Goal: Task Accomplishment & Management: Use online tool/utility

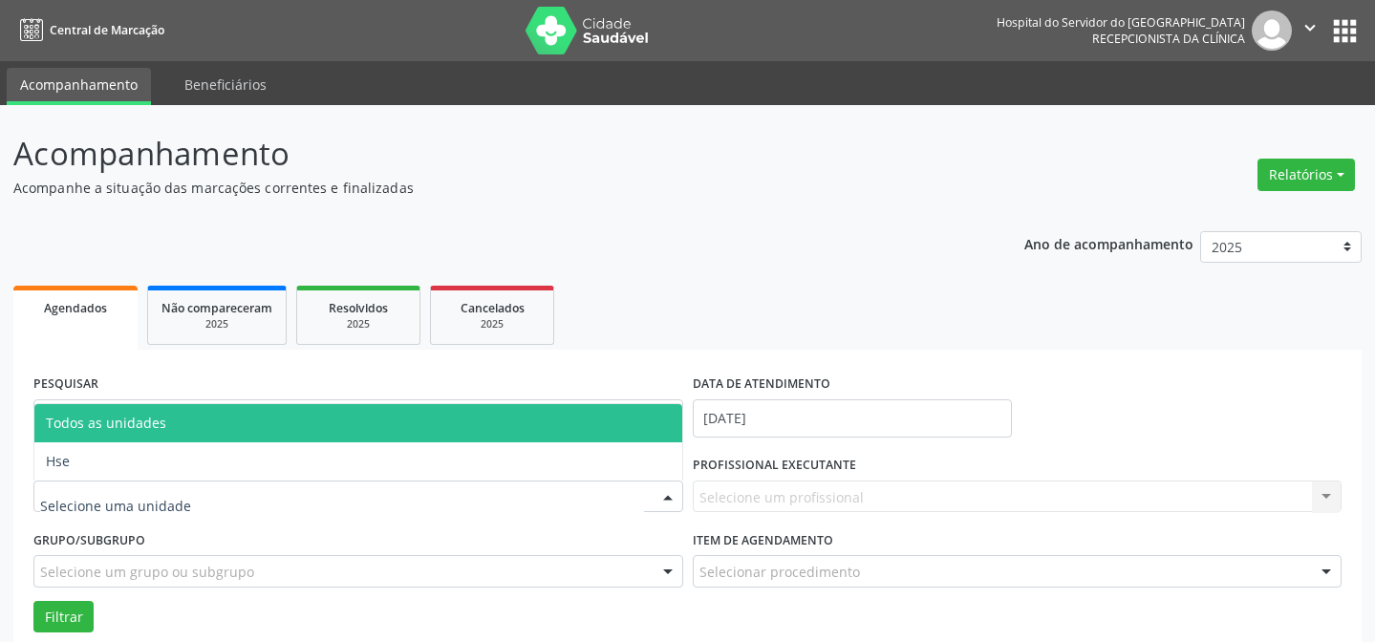
click at [265, 493] on div at bounding box center [358, 496] width 650 height 32
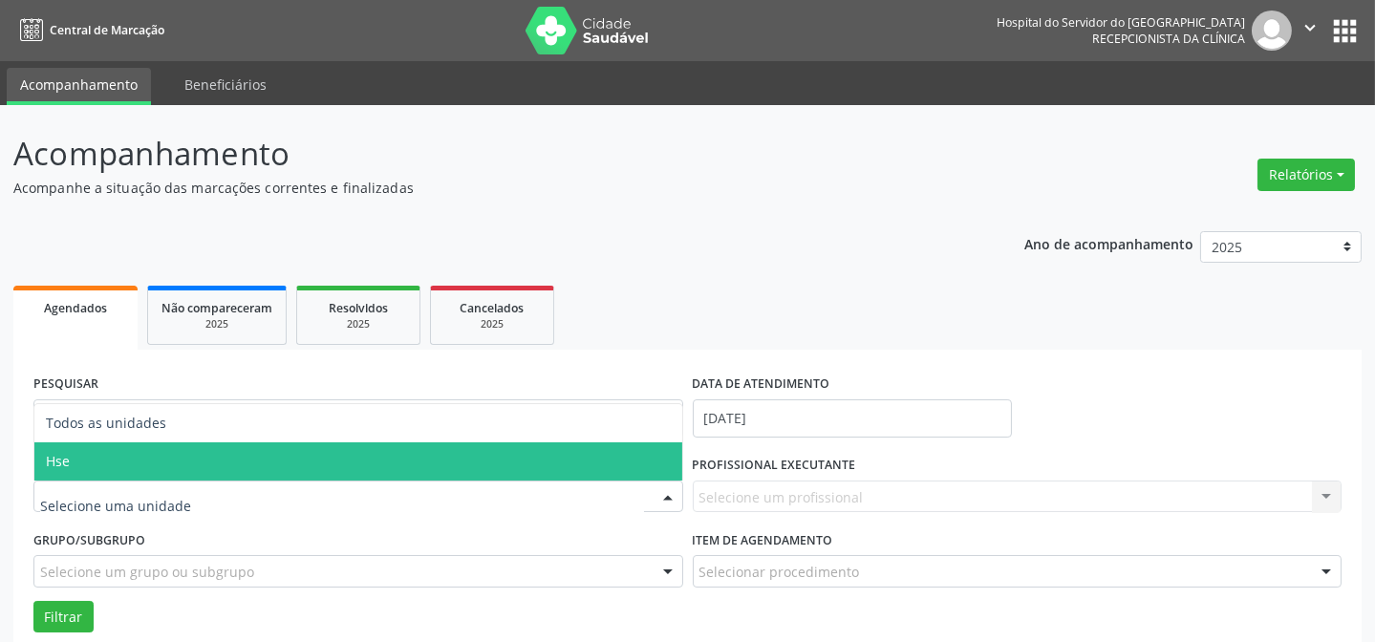
click at [234, 449] on span "Hse" at bounding box center [358, 461] width 648 height 38
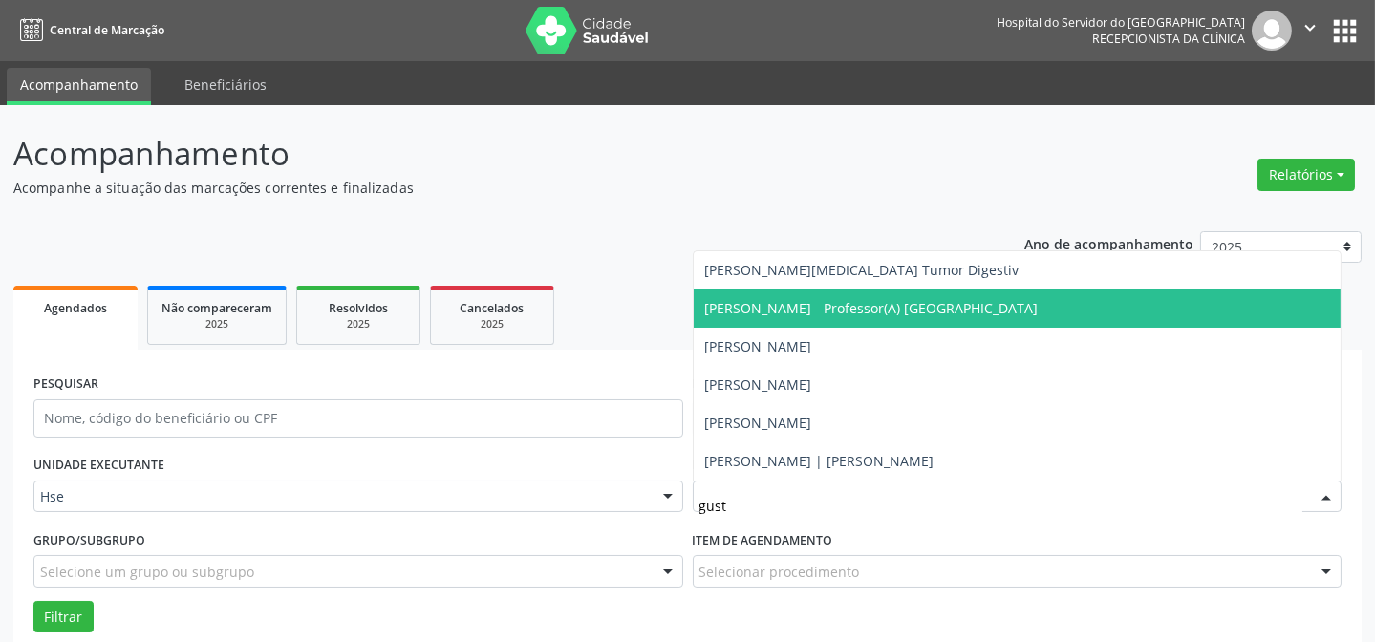
click at [805, 320] on span "[PERSON_NAME] - Professor(A) [GEOGRAPHIC_DATA]" at bounding box center [1017, 308] width 648 height 38
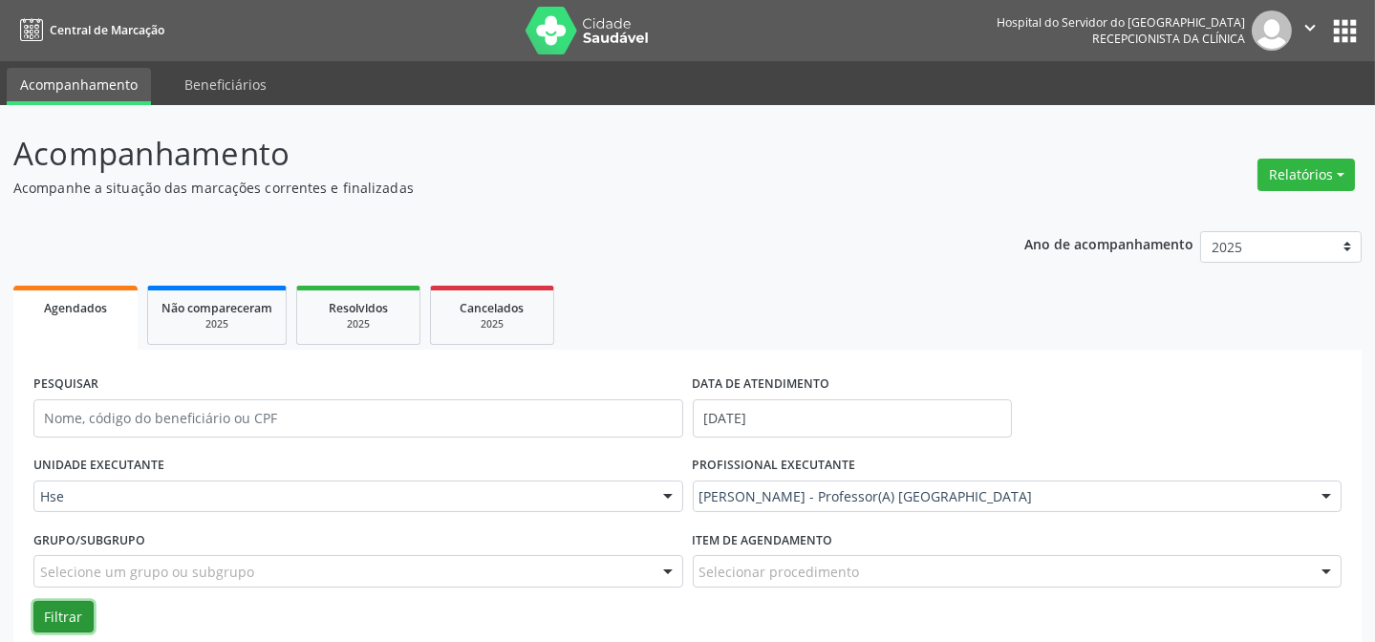
click at [45, 608] on button "Filtrar" at bounding box center [63, 617] width 60 height 32
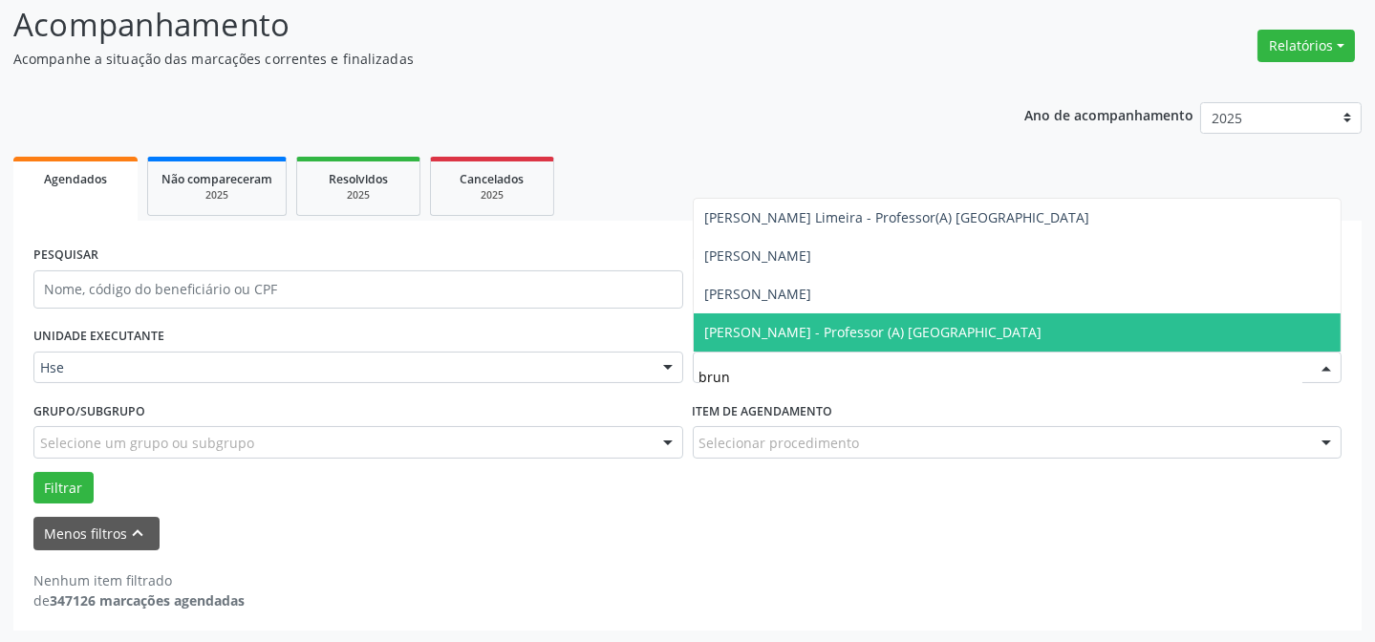
type input "[PERSON_NAME]"
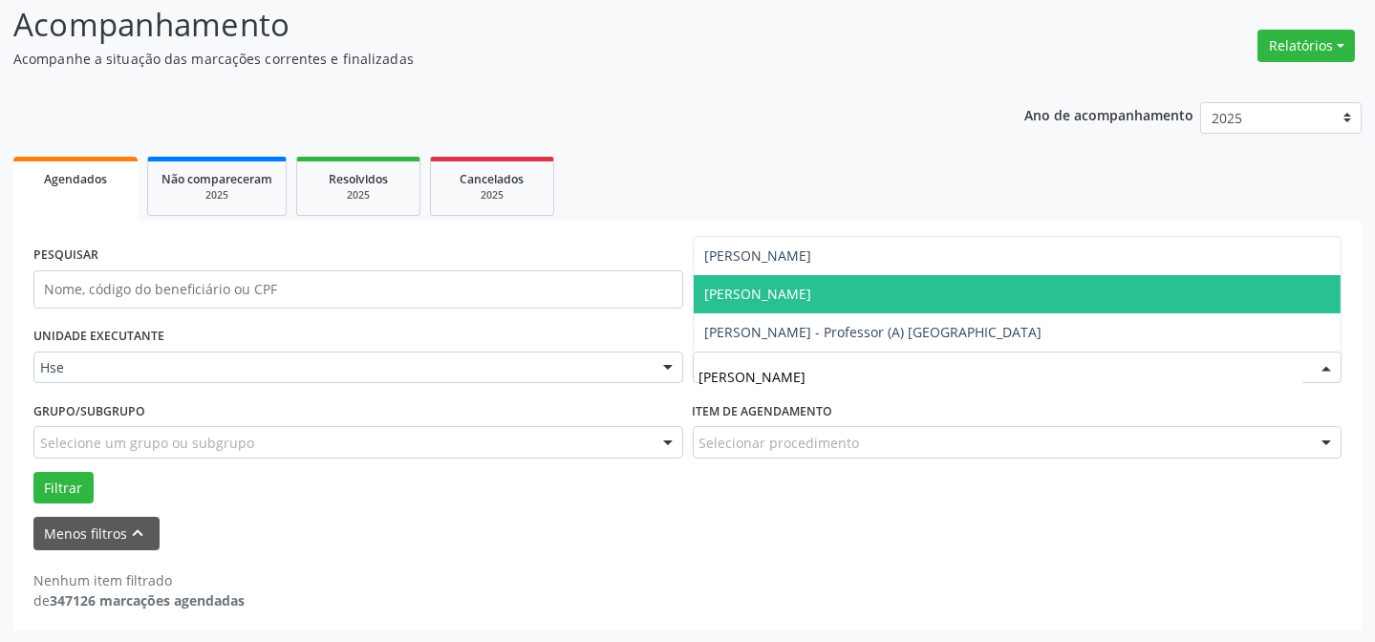
click at [840, 306] on span "[PERSON_NAME]" at bounding box center [1017, 294] width 648 height 38
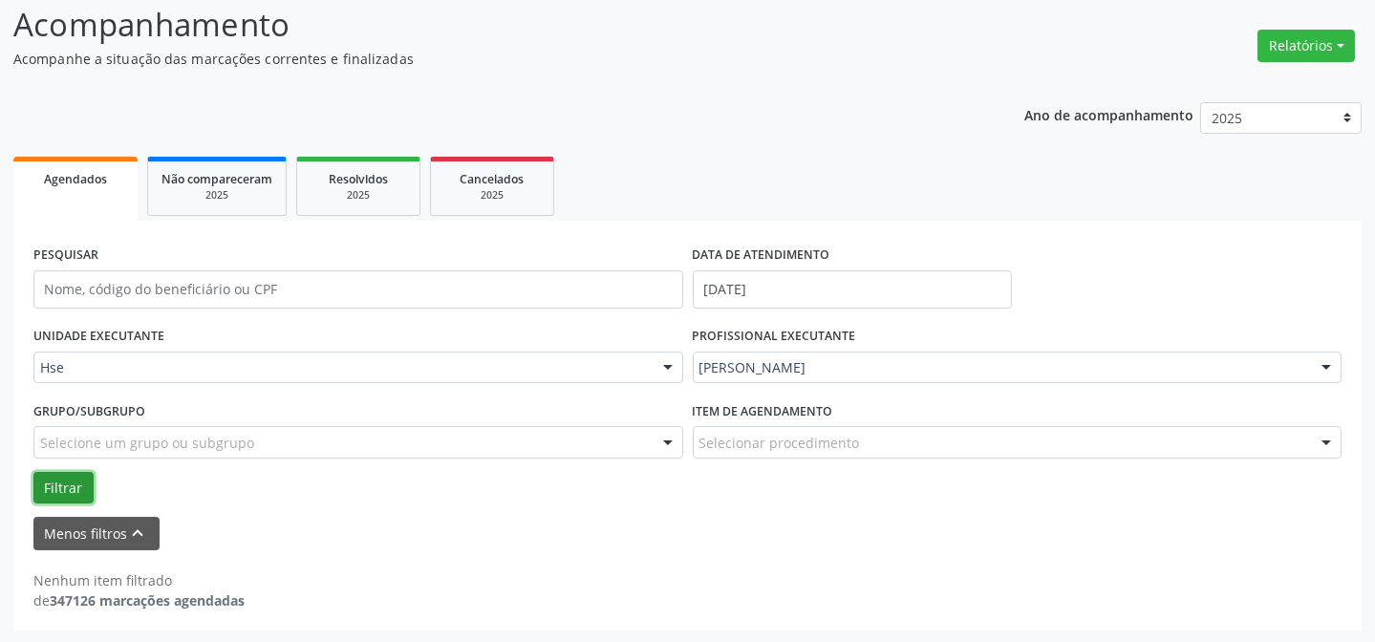
click at [62, 486] on button "Filtrar" at bounding box center [63, 488] width 60 height 32
click at [1298, 56] on button "Relatórios" at bounding box center [1305, 46] width 97 height 32
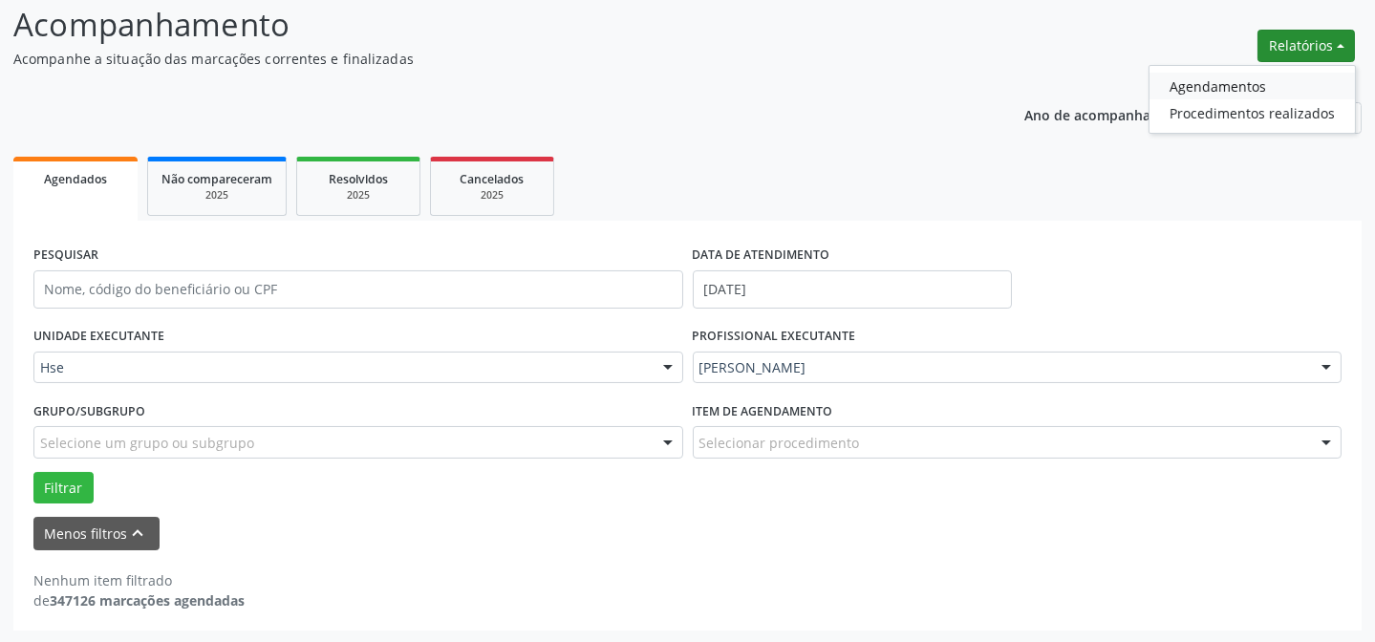
click at [1221, 82] on link "Agendamentos" at bounding box center [1251, 86] width 205 height 27
select select "7"
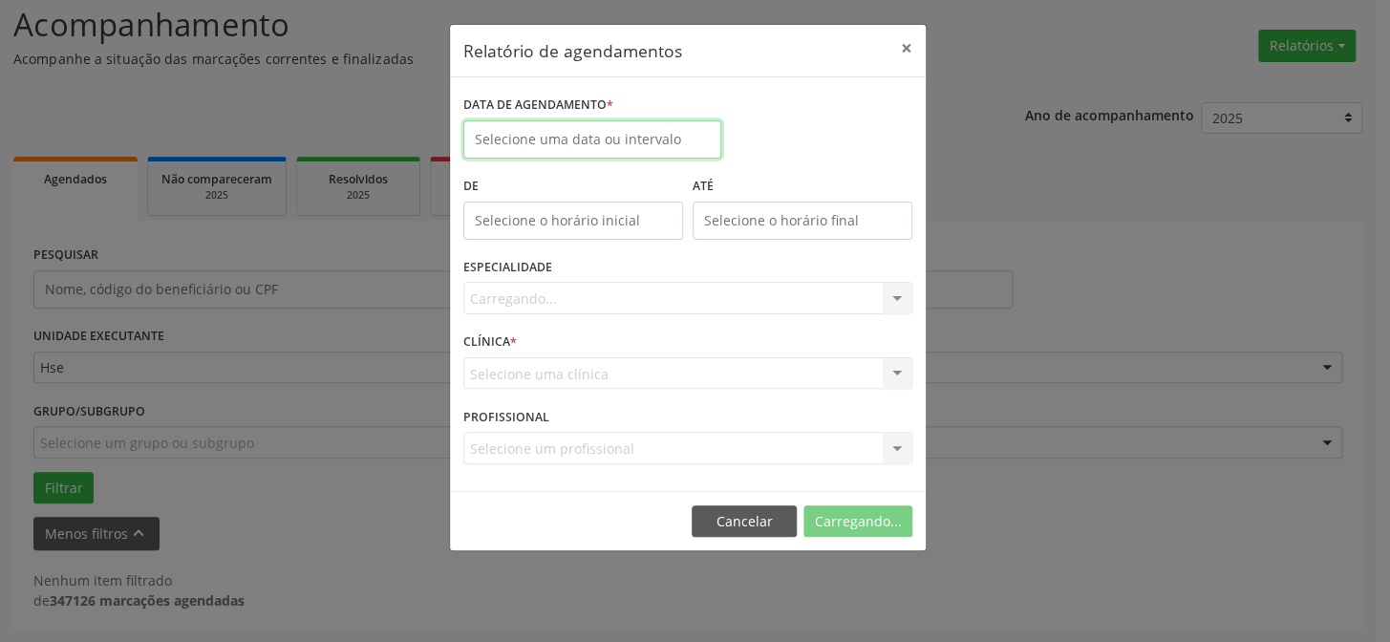
click at [554, 139] on input "text" at bounding box center [592, 139] width 258 height 38
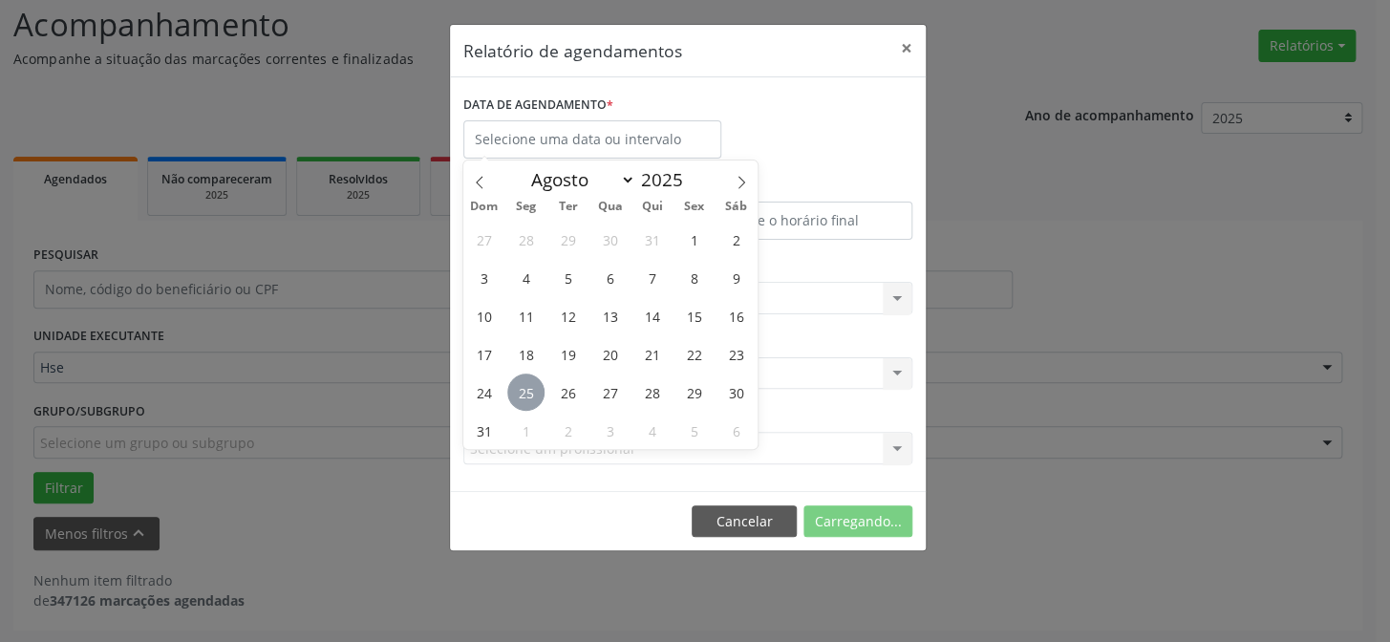
click at [522, 391] on span "25" at bounding box center [525, 391] width 37 height 37
type input "[DATE]"
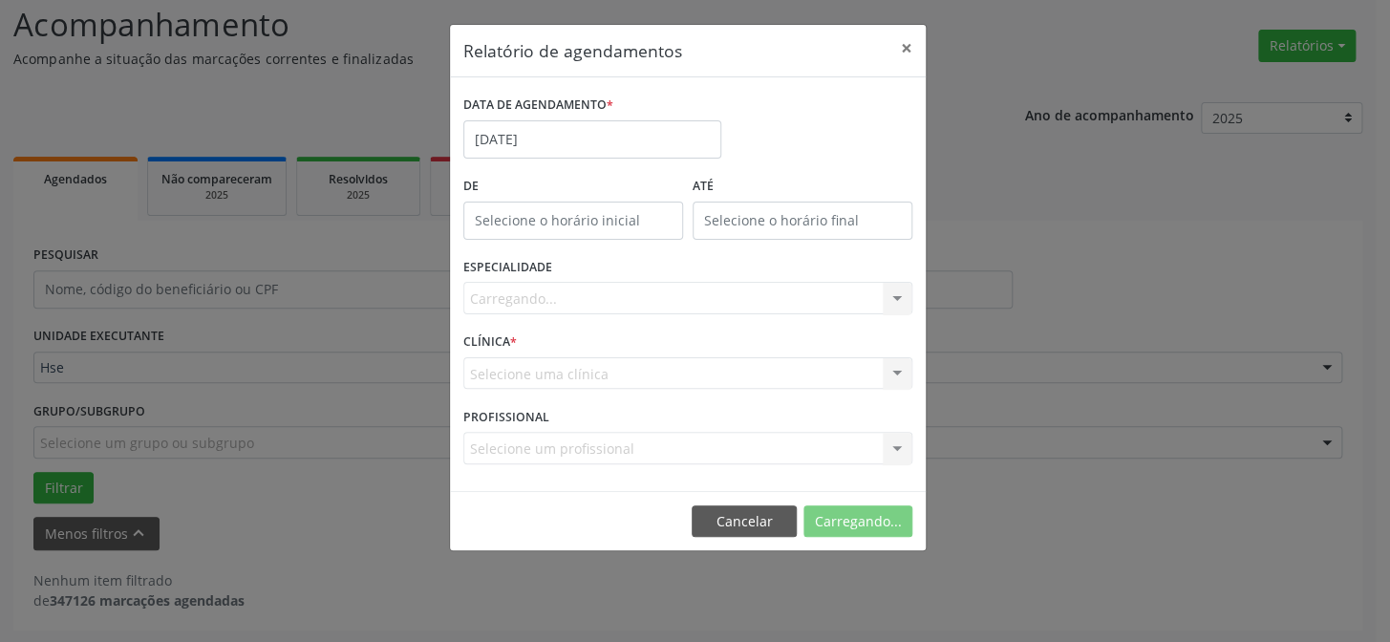
click at [764, 298] on div "Carregando... Nenhum resultado encontrado para: " " Não há nenhuma opção para s…" at bounding box center [687, 298] width 449 height 32
click at [811, 297] on div "Seleciona uma especialidade" at bounding box center [687, 298] width 449 height 32
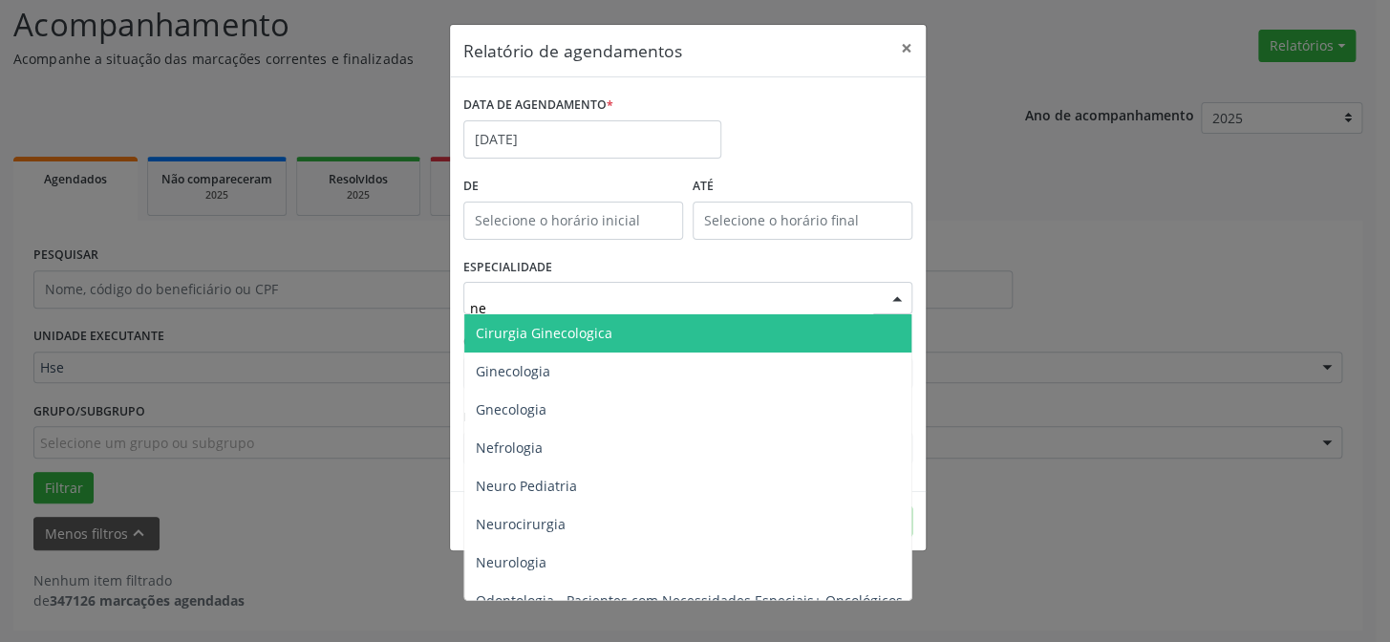
type input "neu"
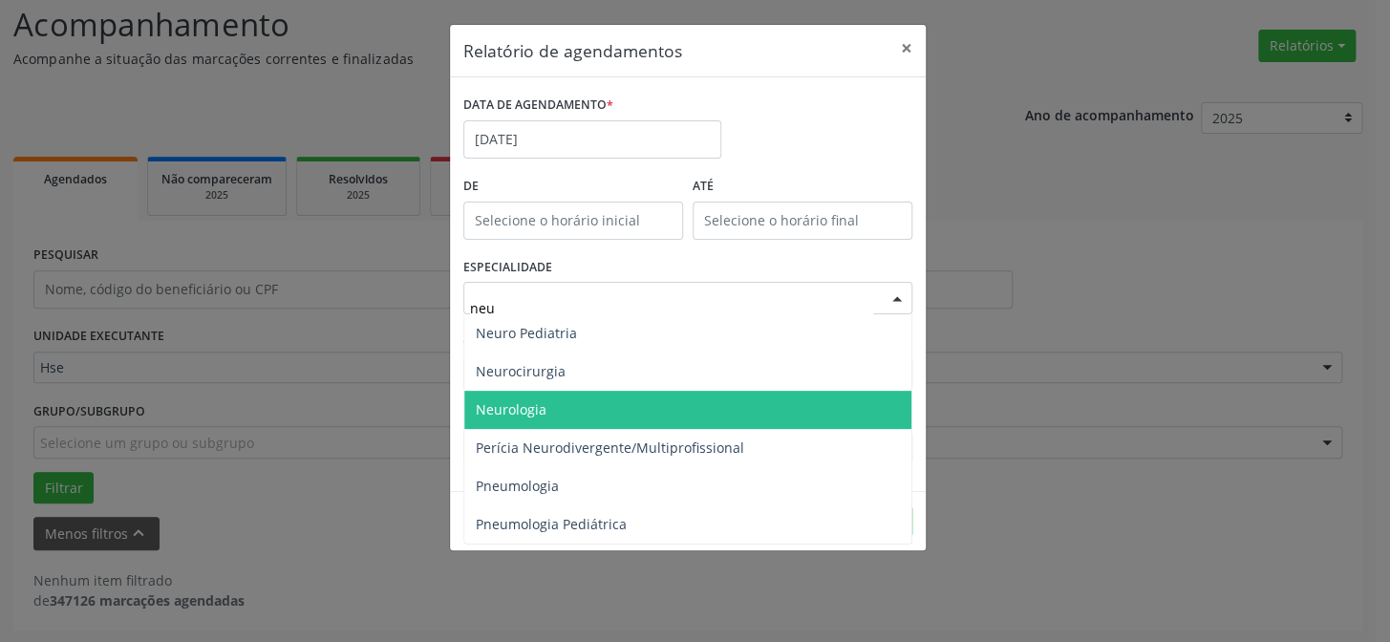
click at [759, 402] on span "Neurologia" at bounding box center [687, 410] width 447 height 38
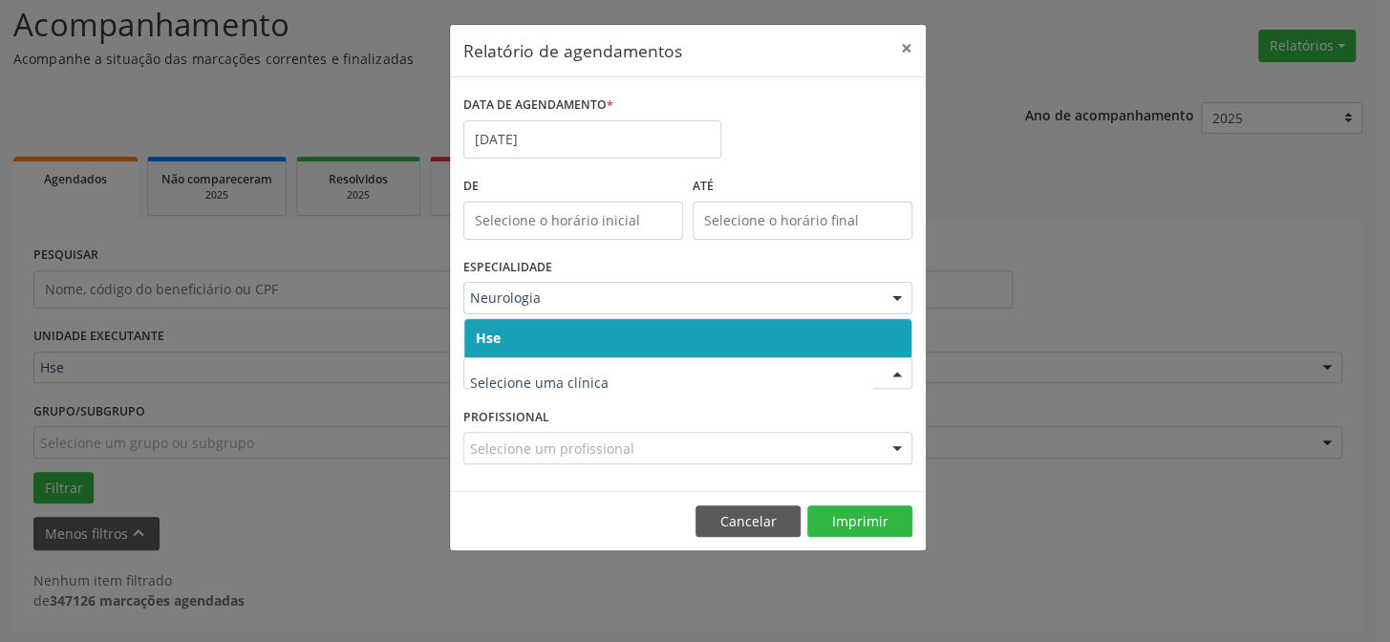
drag, startPoint x: 724, startPoint y: 328, endPoint x: 707, endPoint y: 353, distance: 31.0
click at [723, 327] on span "Hse" at bounding box center [687, 338] width 447 height 38
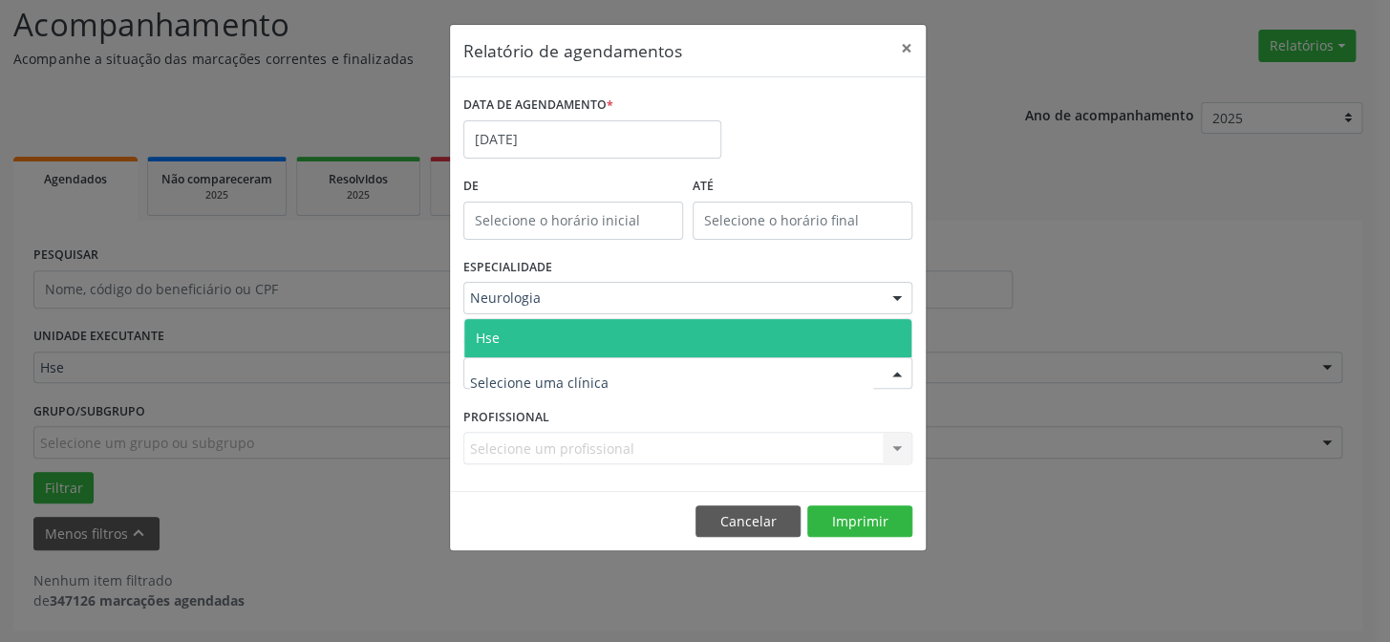
click at [712, 370] on div at bounding box center [687, 373] width 449 height 32
click at [704, 342] on span "Hse" at bounding box center [687, 338] width 447 height 38
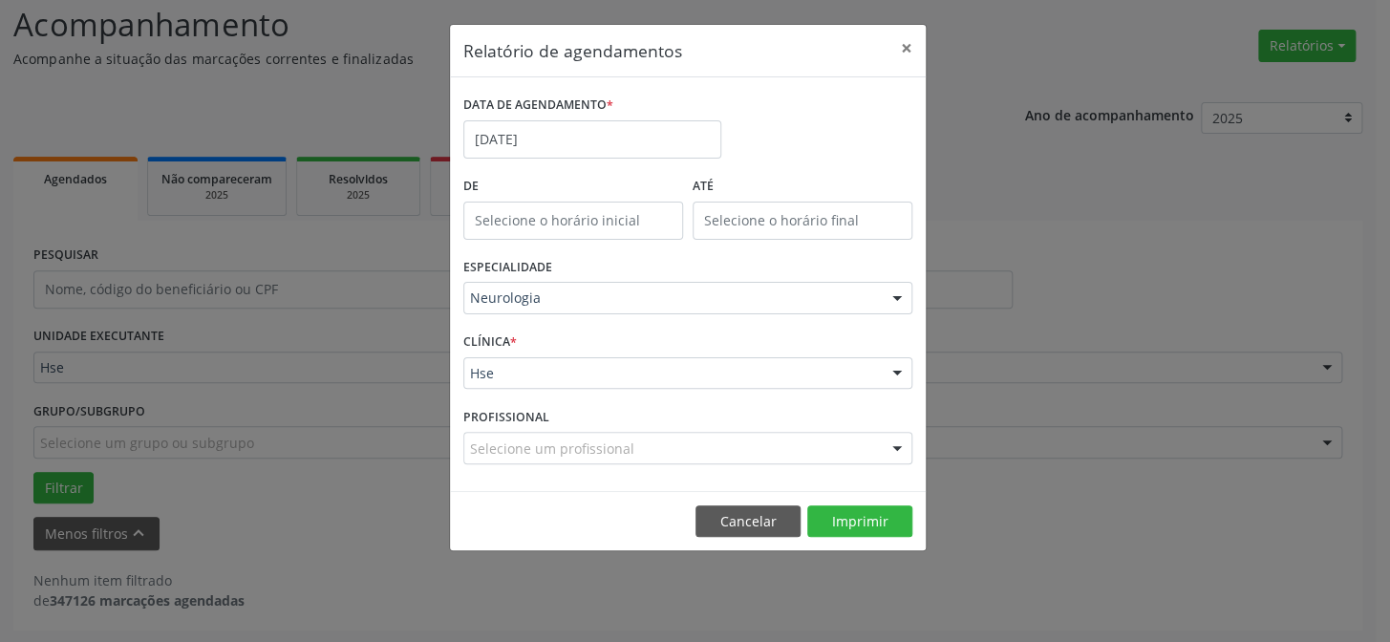
click at [719, 445] on div "Selecione um profissional" at bounding box center [687, 448] width 449 height 32
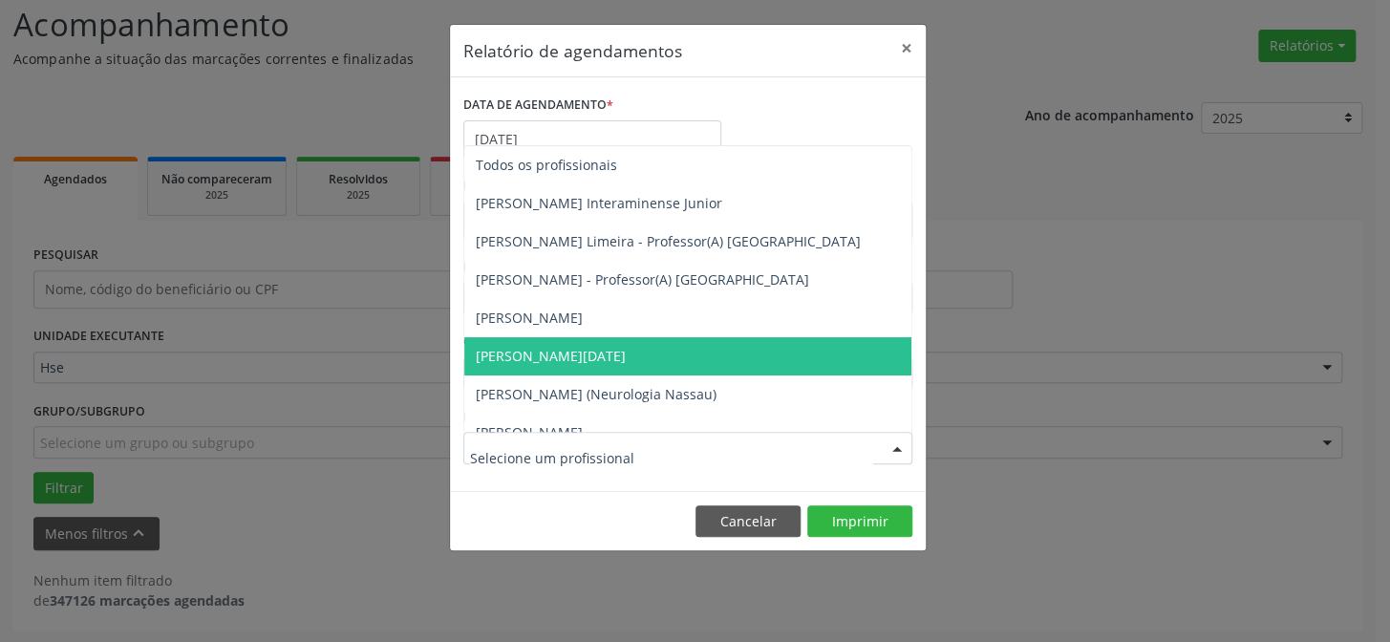
click at [707, 355] on span "[PERSON_NAME][DATE]" at bounding box center [687, 356] width 447 height 38
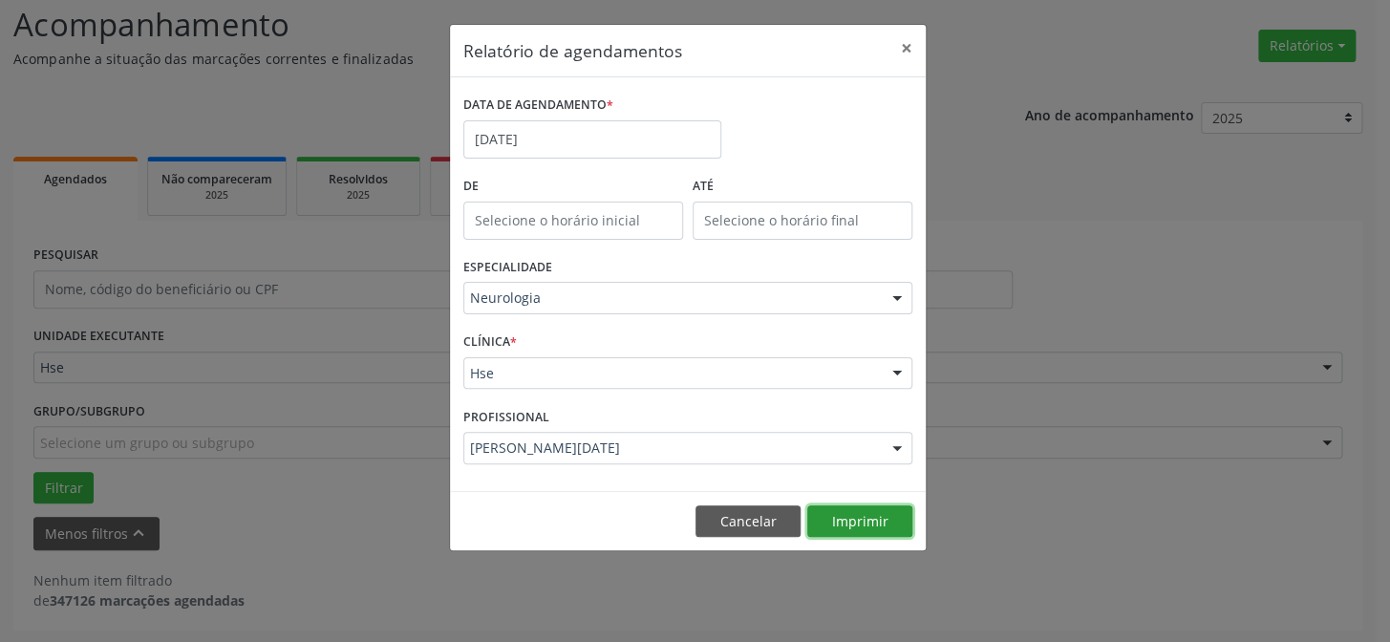
click at [868, 513] on button "Imprimir" at bounding box center [859, 521] width 105 height 32
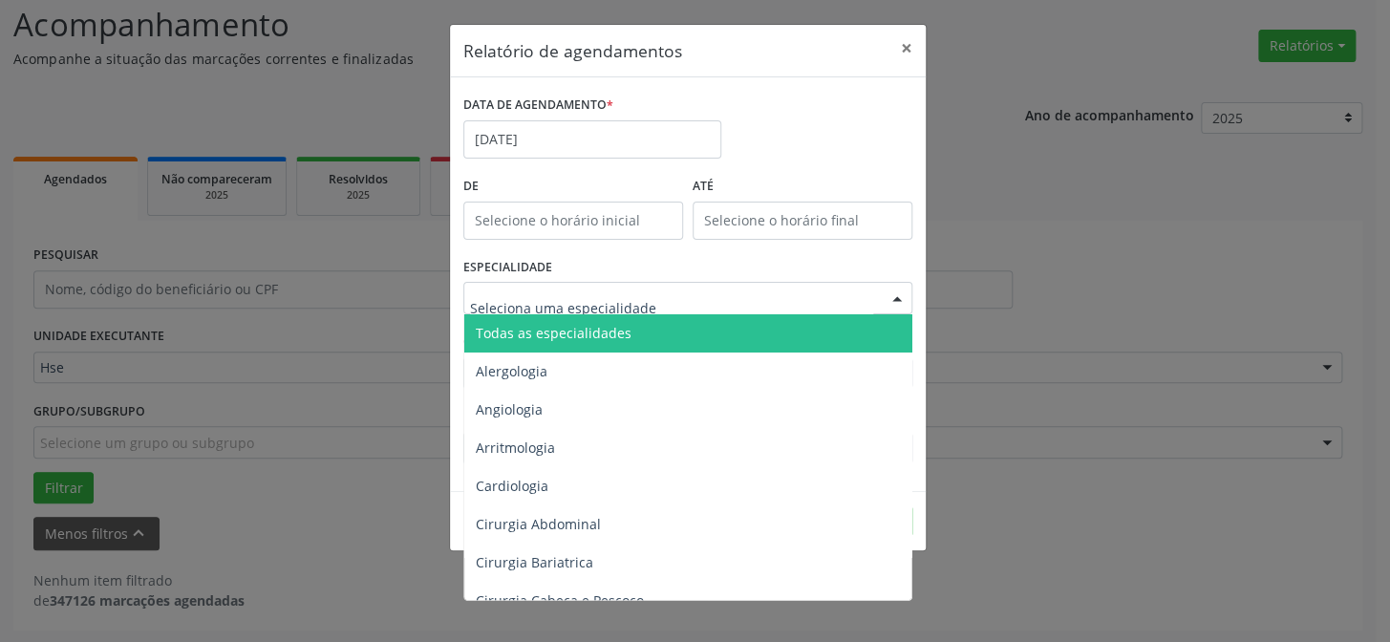
click at [665, 333] on span "Todas as especialidades" at bounding box center [689, 333] width 450 height 38
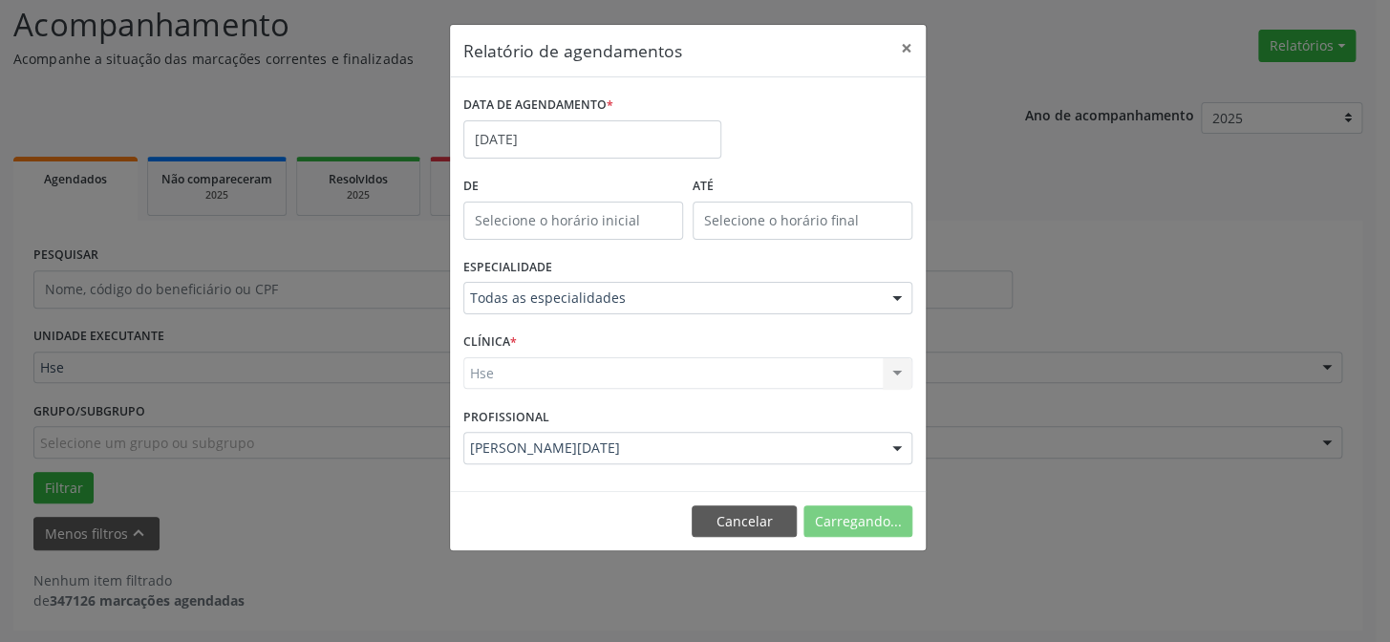
click at [722, 429] on div "PROFISSIONAL [PERSON_NAME][DATE] Lira Todos os profissionais [PERSON_NAME] Inte…" at bounding box center [688, 439] width 459 height 75
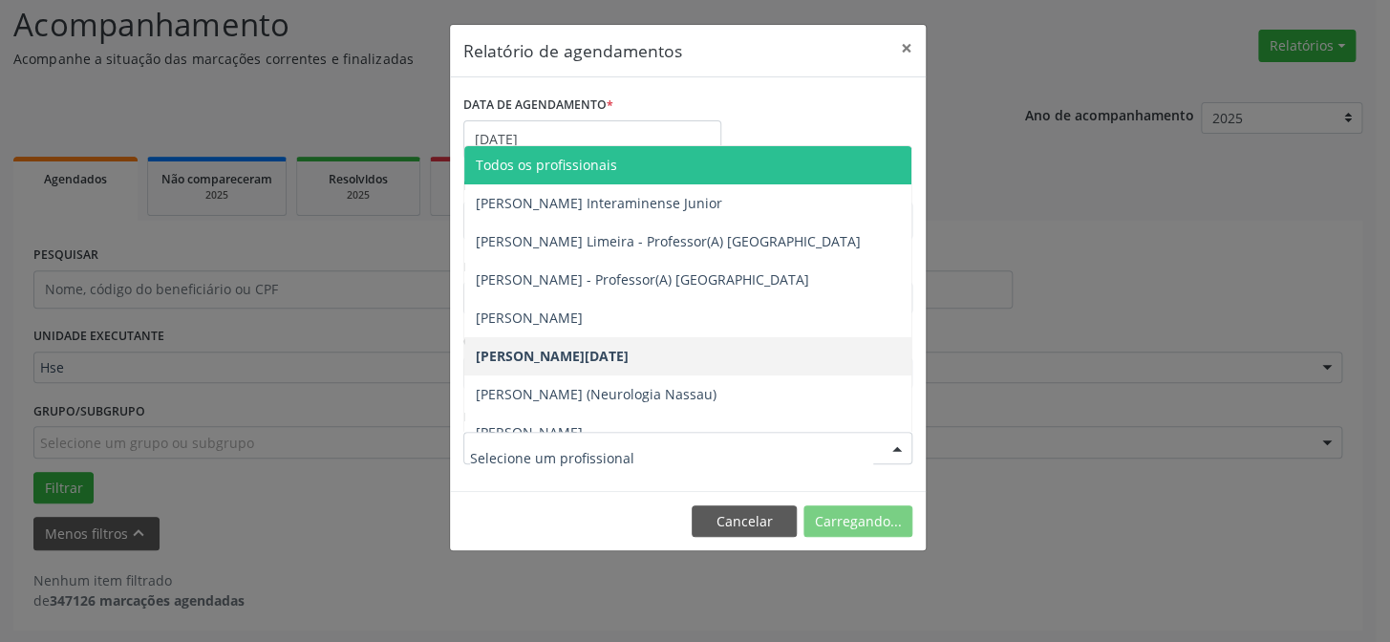
click at [604, 160] on span "Todos os profissionais" at bounding box center [546, 165] width 141 height 18
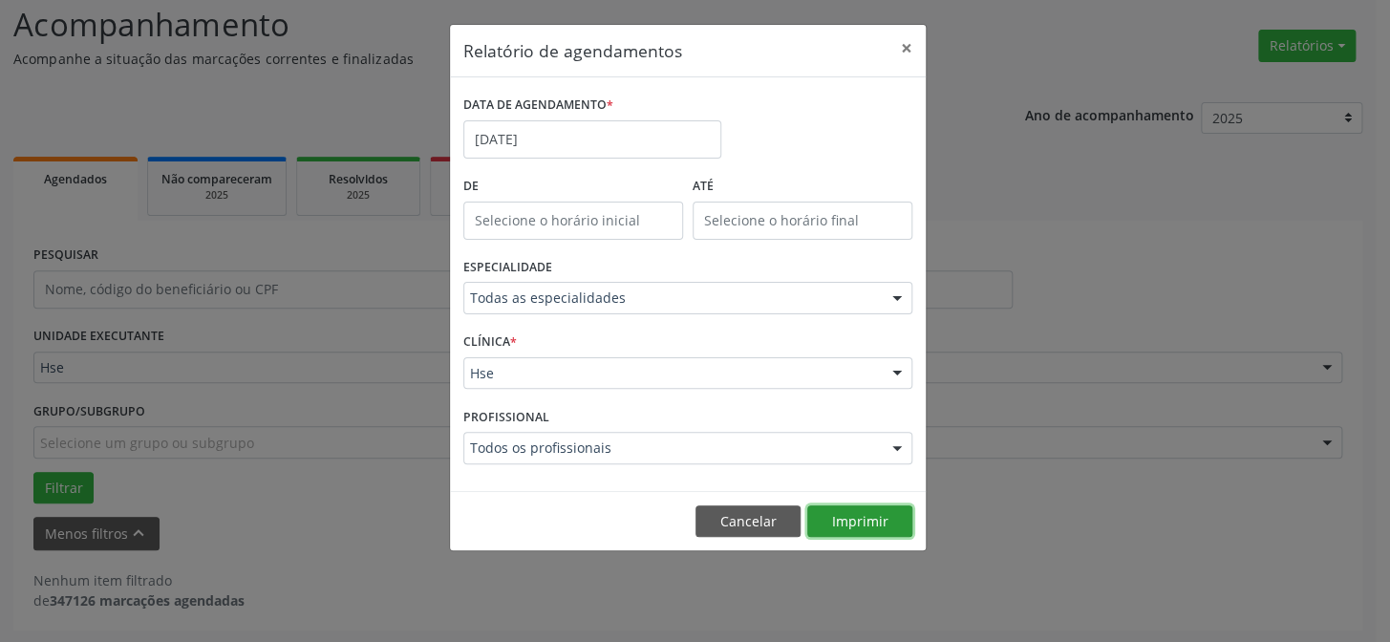
click at [877, 507] on button "Imprimir" at bounding box center [859, 521] width 105 height 32
